Goal: Information Seeking & Learning: Learn about a topic

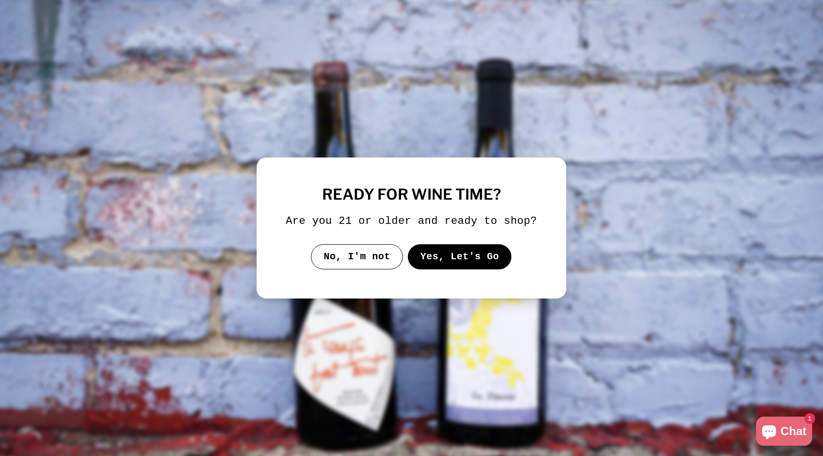
click at [437, 262] on button "Yes, Let's Go" at bounding box center [460, 256] width 104 height 25
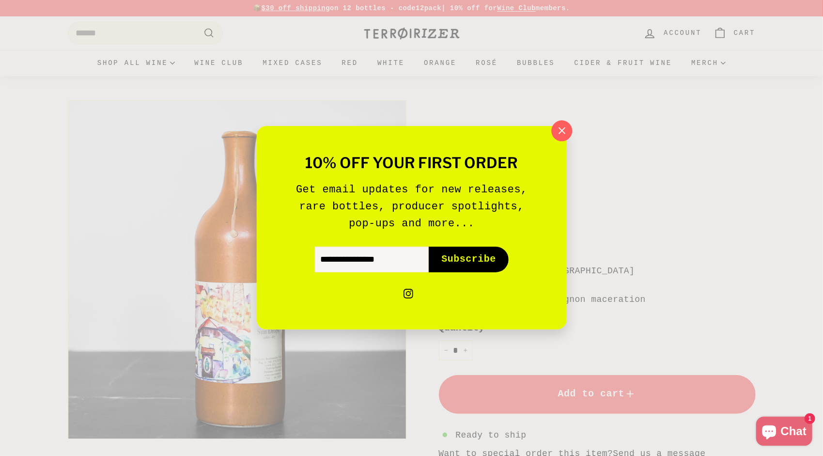
click at [562, 132] on icon "button" at bounding box center [561, 130] width 6 height 6
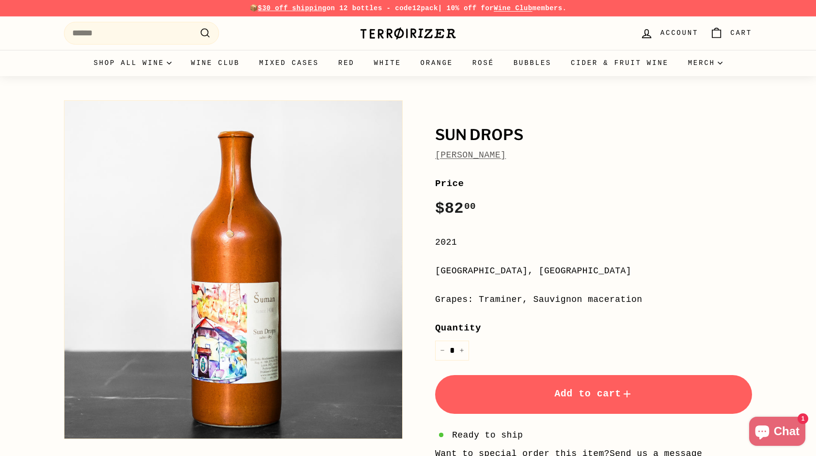
click at [488, 153] on link "[PERSON_NAME]" at bounding box center [470, 155] width 71 height 10
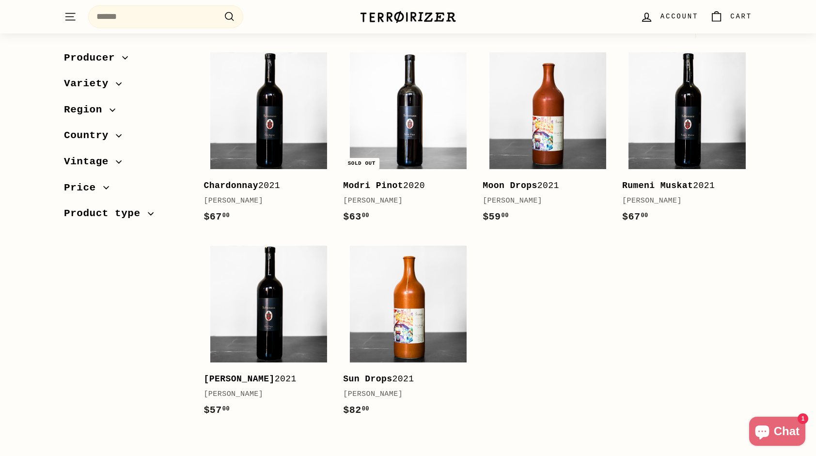
scroll to position [126, 0]
